Goal: Task Accomplishment & Management: Use online tool/utility

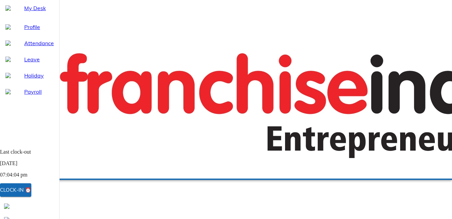
select select "8"
click at [31, 189] on div "Clock-in ⏰" at bounding box center [15, 190] width 31 height 9
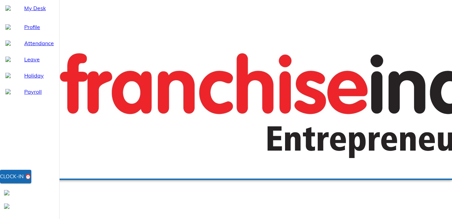
select select "8"
click at [31, 181] on div "Clock-in ⏰" at bounding box center [15, 176] width 31 height 9
